Goal: Task Accomplishment & Management: Manage account settings

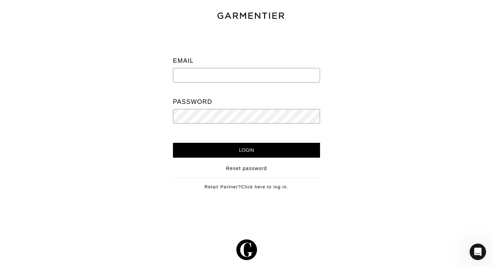
paste input "[EMAIL_ADDRESS][DOMAIN_NAME]"
type input "[EMAIL_ADDRESS][DOMAIN_NAME]"
click at [280, 106] on div "Password" at bounding box center [246, 109] width 147 height 29
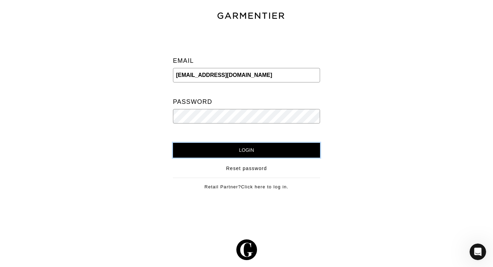
click at [264, 146] on input "Login" at bounding box center [246, 150] width 147 height 15
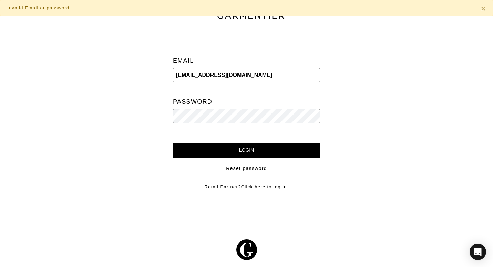
click at [250, 79] on input "[EMAIL_ADDRESS][DOMAIN_NAME]" at bounding box center [246, 75] width 147 height 14
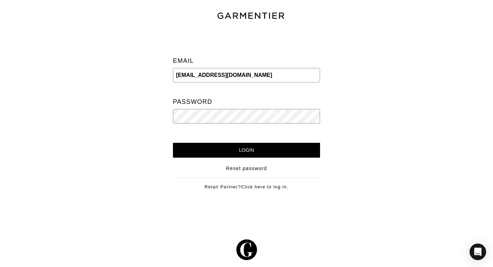
drag, startPoint x: 250, startPoint y: 79, endPoint x: 157, endPoint y: 73, distance: 93.2
click at [157, 73] on div "Email [EMAIL_ADDRESS][DOMAIN_NAME] Password Login Reset password Retail Partner…" at bounding box center [246, 115] width 503 height 171
paste input "[EMAIL_ADDRESS][DOMAIN_NAME]"
type input "[EMAIL_ADDRESS][DOMAIN_NAME]"
click at [218, 124] on div "Email [EMAIL_ADDRESS][DOMAIN_NAME] Password" at bounding box center [246, 91] width 137 height 103
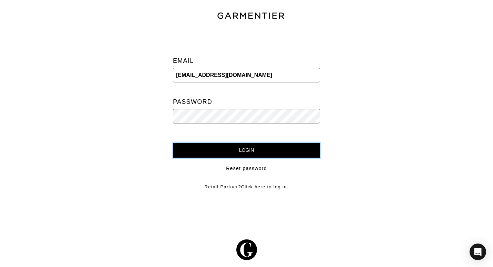
click at [219, 155] on input "Login" at bounding box center [246, 150] width 147 height 15
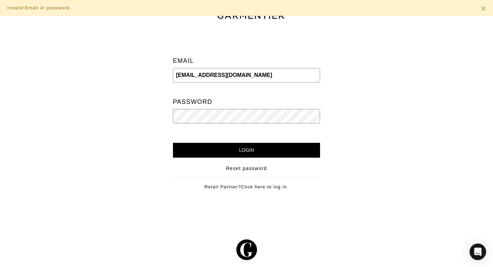
click at [239, 77] on input "[EMAIL_ADDRESS][DOMAIN_NAME]" at bounding box center [246, 75] width 147 height 14
drag, startPoint x: 238, startPoint y: 77, endPoint x: 185, endPoint y: 75, distance: 53.4
click at [185, 75] on input "[EMAIL_ADDRESS][DOMAIN_NAME]" at bounding box center [246, 75] width 147 height 14
